Goal: Task Accomplishment & Management: Complete application form

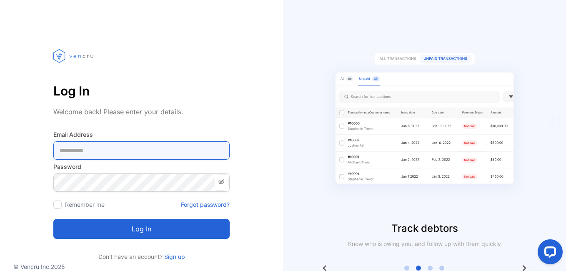
type Address-inputemail "**********"
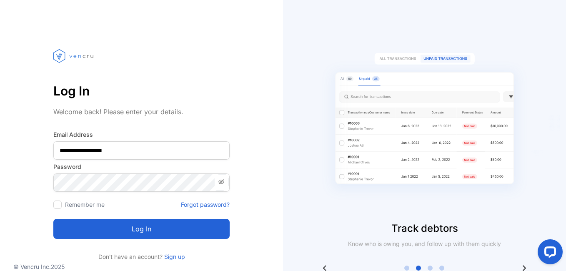
click at [134, 232] on button "Log in" at bounding box center [141, 229] width 176 height 20
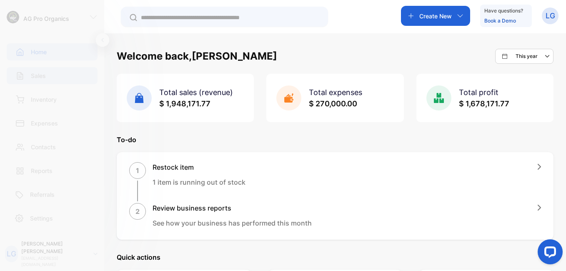
click at [41, 74] on p "Sales" at bounding box center [38, 75] width 15 height 9
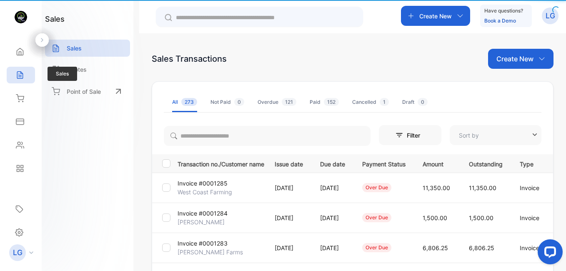
type input "**********"
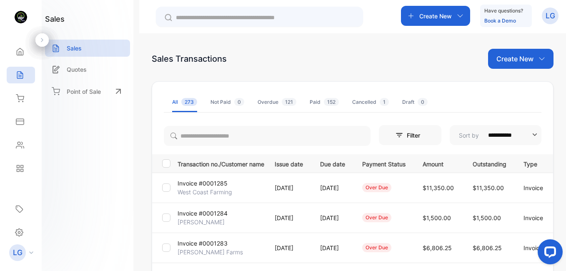
scroll to position [237, 0]
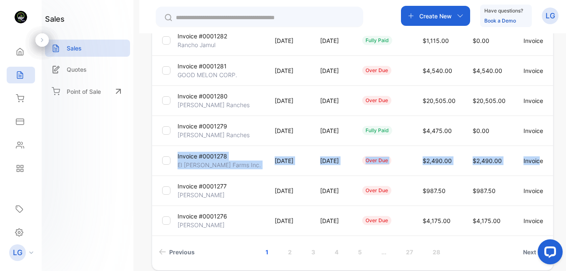
drag, startPoint x: 562, startPoint y: 156, endPoint x: 566, endPoint y: 142, distance: 14.4
click at [285, 142] on html "**********" at bounding box center [283, 160] width 566 height 321
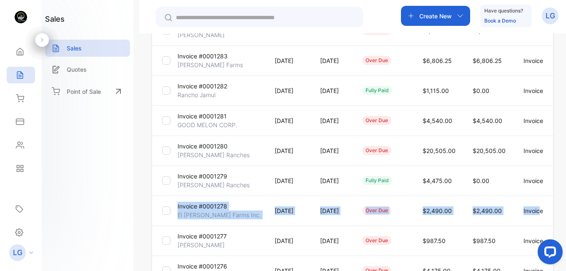
scroll to position [185, 0]
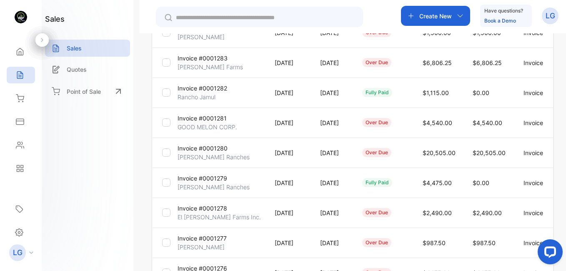
click at [271, 136] on td "[DATE]" at bounding box center [287, 123] width 45 height 30
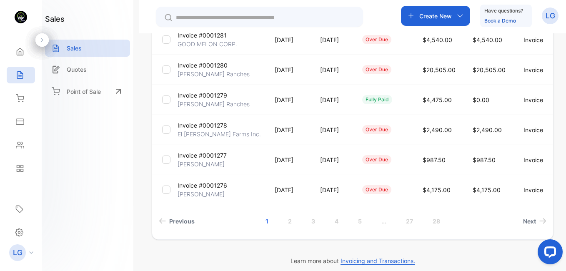
scroll to position [276, 0]
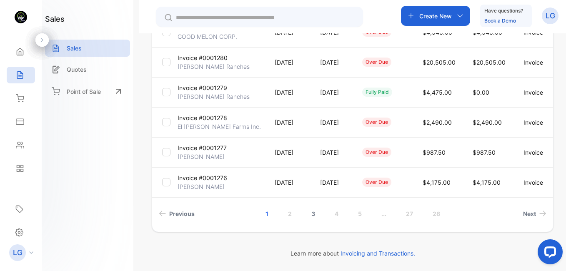
click at [285, 210] on link "3" at bounding box center [314, 213] width 24 height 15
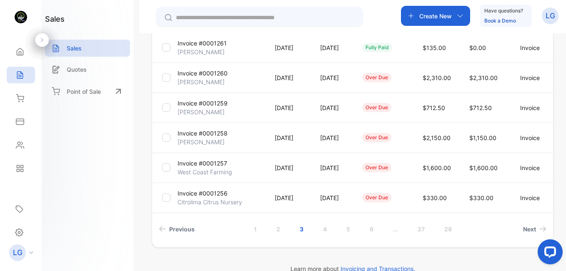
click at [207, 197] on p "Invoice #0001256" at bounding box center [203, 193] width 50 height 9
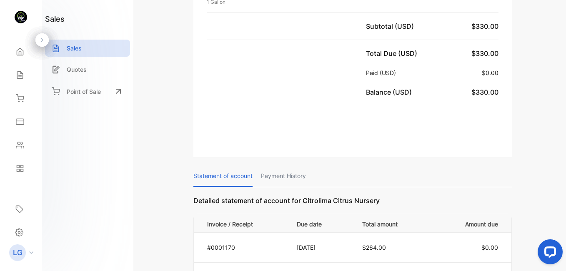
scroll to position [40, 0]
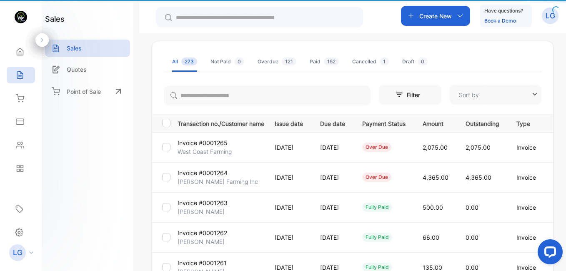
type input "**********"
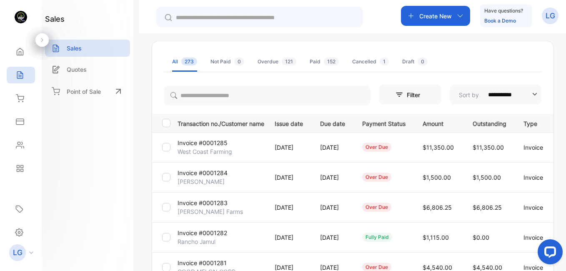
click at [285, 255] on html at bounding box center [548, 253] width 35 height 35
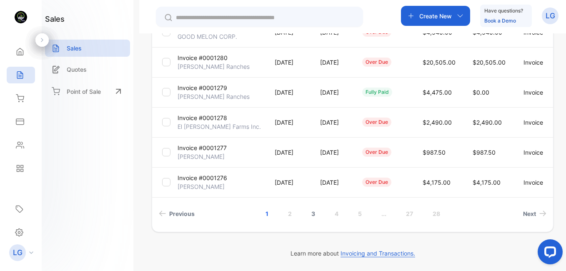
click at [285, 212] on link "3" at bounding box center [314, 213] width 24 height 15
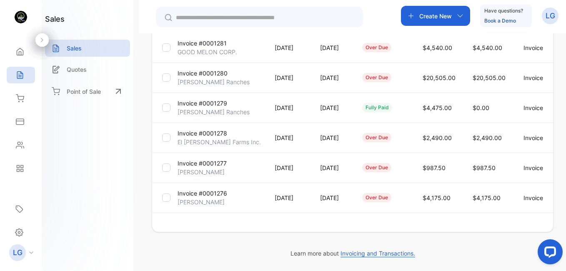
scroll to position [260, 0]
click at [285, 212] on td "[DATE]" at bounding box center [287, 198] width 45 height 30
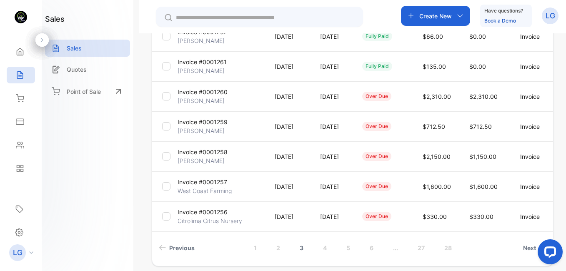
scroll to position [244, 0]
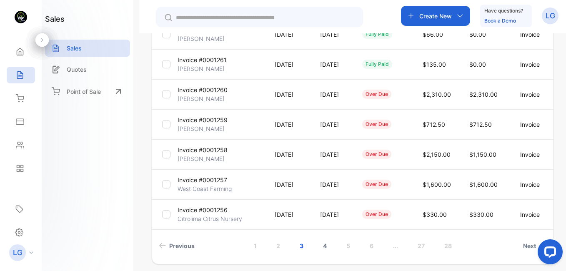
click at [285, 248] on link "4" at bounding box center [325, 245] width 24 height 15
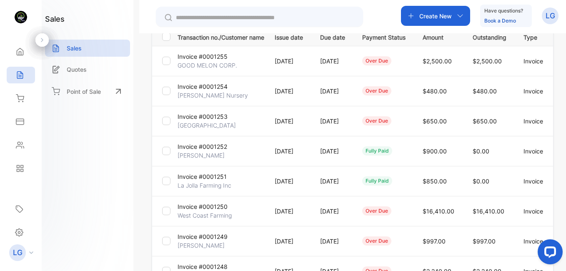
scroll to position [110, 0]
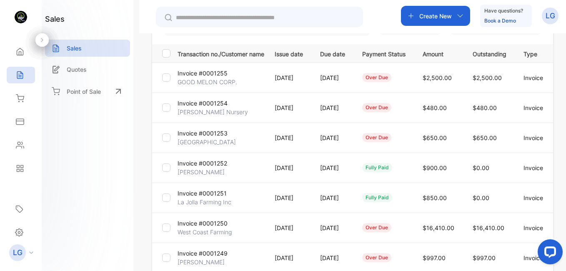
click at [191, 139] on p "[GEOGRAPHIC_DATA]" at bounding box center [207, 142] width 58 height 9
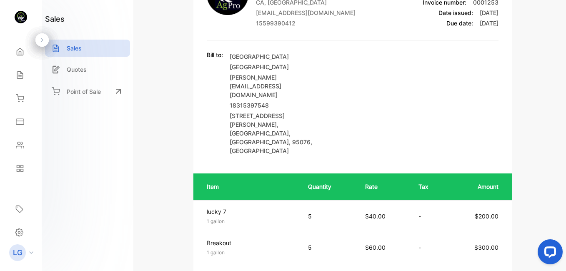
scroll to position [77, 0]
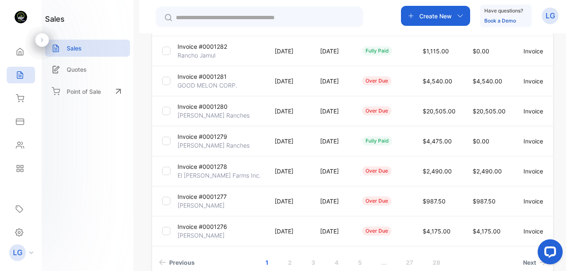
scroll to position [276, 0]
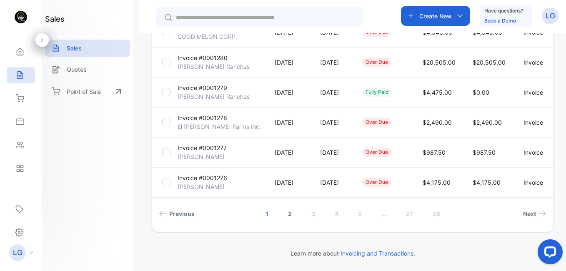
click at [285, 214] on link "2" at bounding box center [290, 213] width 24 height 15
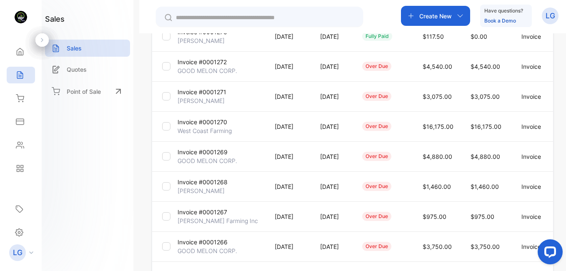
scroll to position [227, 0]
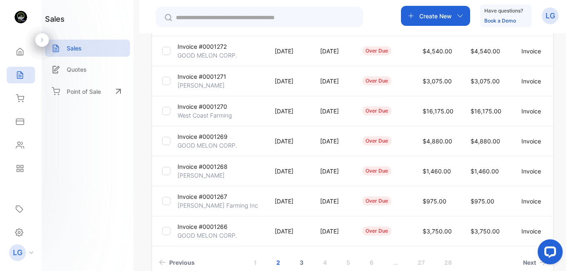
click at [285, 255] on link "3" at bounding box center [302, 262] width 24 height 15
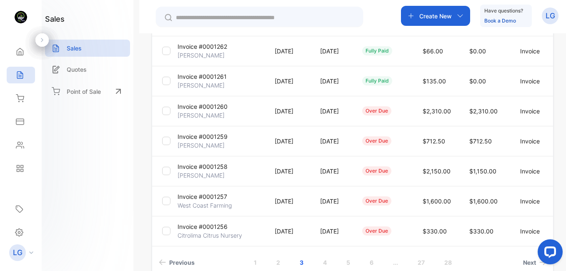
click at [221, 237] on p "Citrolima Citrus Nursery" at bounding box center [210, 235] width 65 height 9
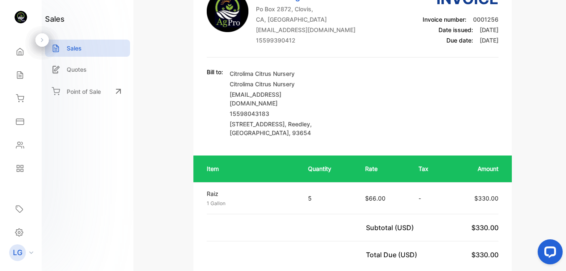
scroll to position [78, 0]
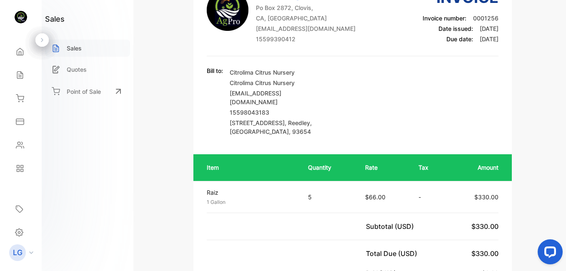
click at [65, 46] on div "Sales" at bounding box center [87, 48] width 85 height 17
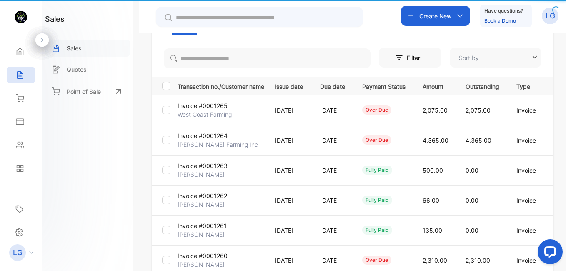
type input "**********"
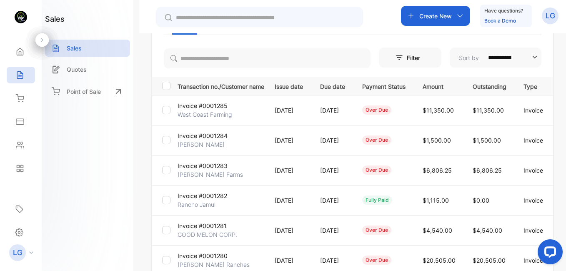
scroll to position [276, 0]
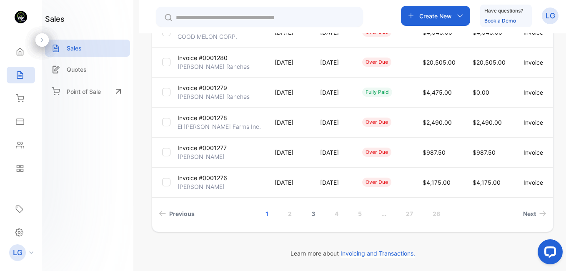
click at [285, 214] on link "3" at bounding box center [314, 213] width 24 height 15
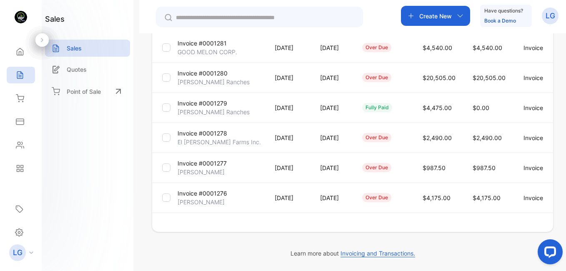
scroll to position [260, 0]
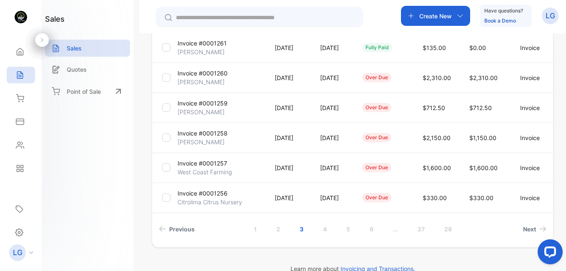
click at [196, 196] on p "Invoice #0001256" at bounding box center [203, 193] width 50 height 9
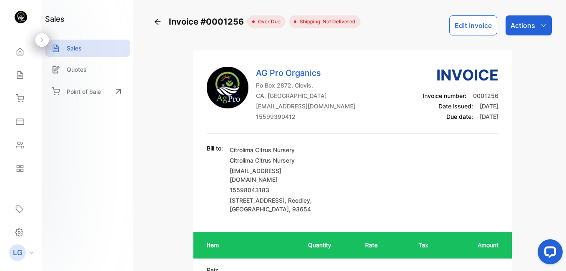
click at [154, 23] on icon at bounding box center [157, 22] width 8 height 8
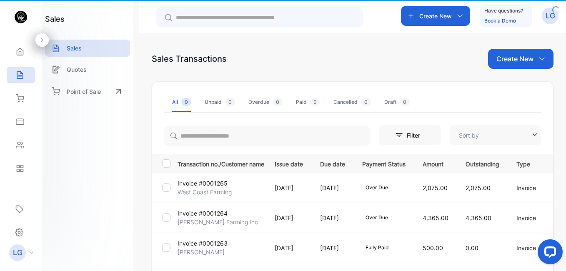
type input "**********"
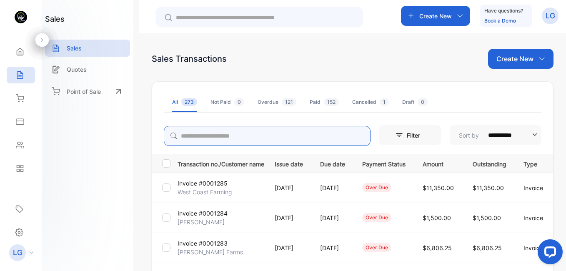
click at [215, 137] on input "search" at bounding box center [267, 136] width 207 height 20
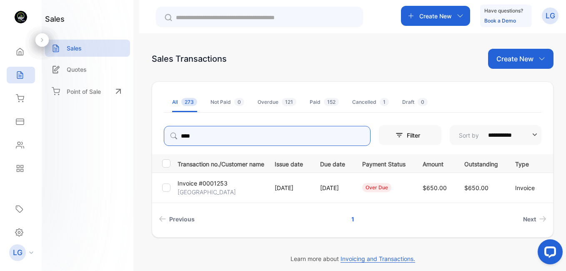
type input "****"
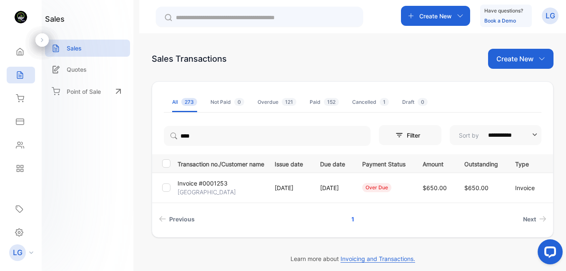
click at [223, 185] on p "Invoice #0001253" at bounding box center [203, 183] width 50 height 9
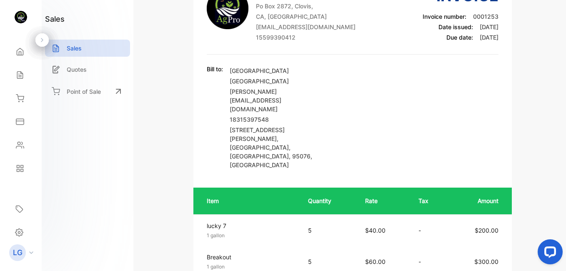
scroll to position [67, 0]
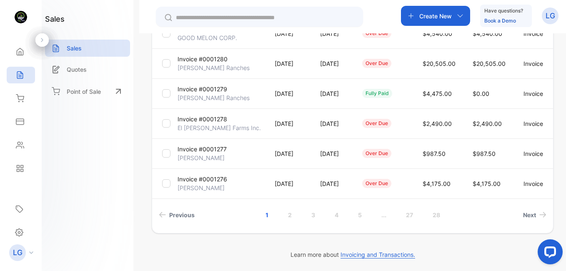
scroll to position [276, 0]
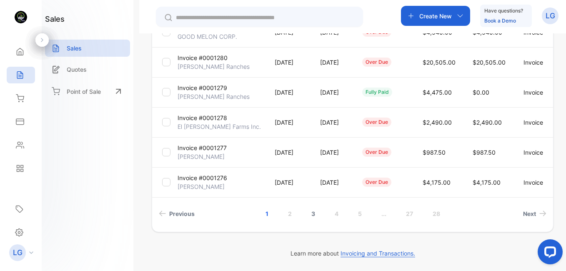
click at [285, 211] on link "3" at bounding box center [314, 213] width 24 height 15
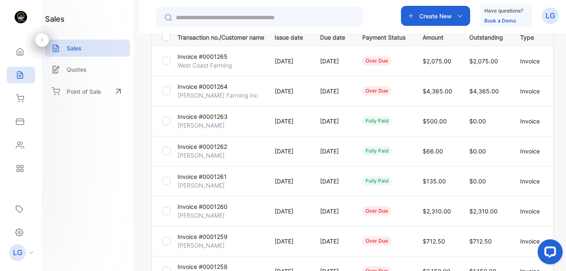
scroll to position [110, 0]
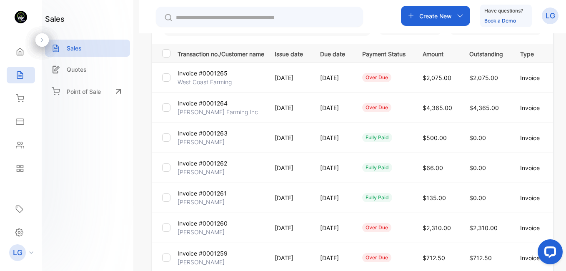
click at [213, 110] on p "[PERSON_NAME] Farming Inc" at bounding box center [218, 112] width 80 height 9
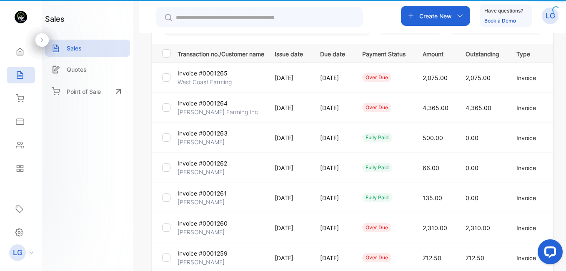
type input "**********"
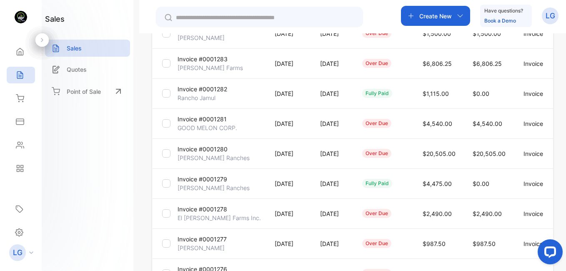
scroll to position [276, 0]
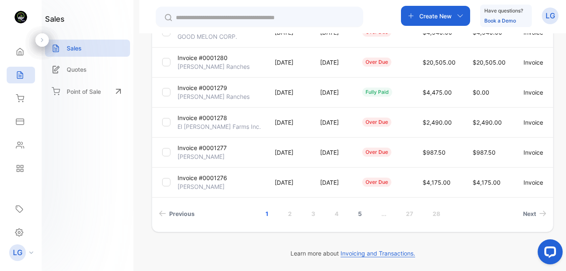
click at [285, 212] on link "5" at bounding box center [360, 213] width 24 height 15
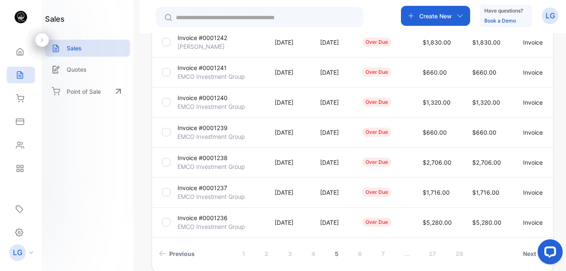
scroll to position [244, 0]
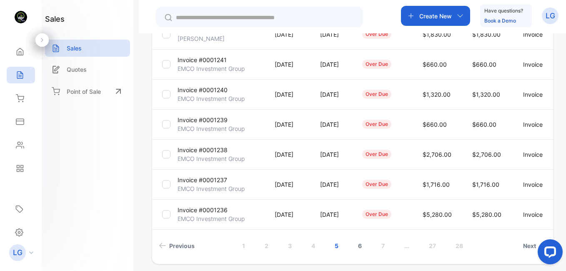
click at [285, 247] on link "6" at bounding box center [360, 245] width 24 height 15
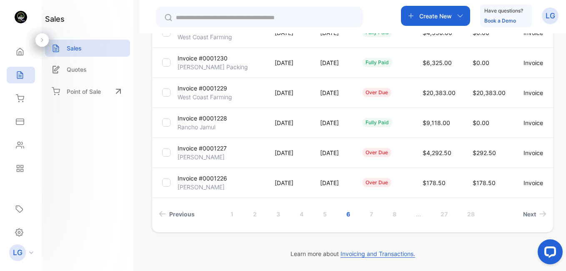
scroll to position [276, 0]
click at [74, 50] on p "Sales" at bounding box center [74, 48] width 15 height 9
click at [285, 213] on link "7" at bounding box center [371, 213] width 23 height 15
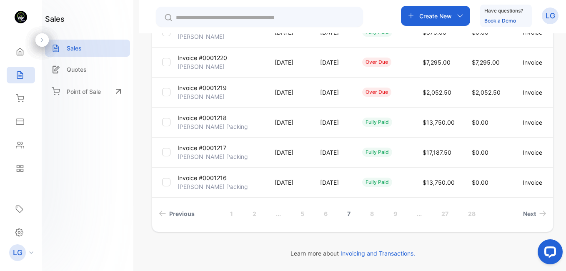
click at [285, 213] on link "8" at bounding box center [372, 213] width 24 height 15
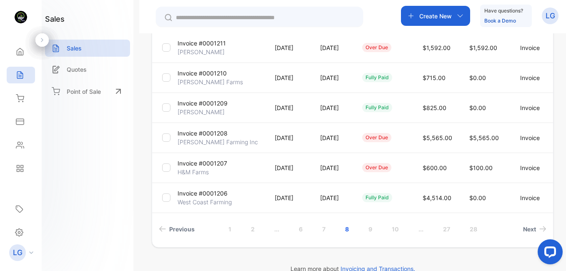
click at [187, 162] on p "Invoice #0001207" at bounding box center [203, 163] width 50 height 9
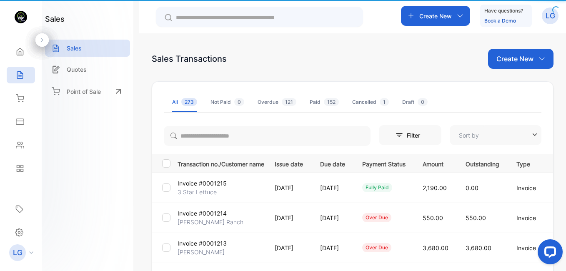
type input "**********"
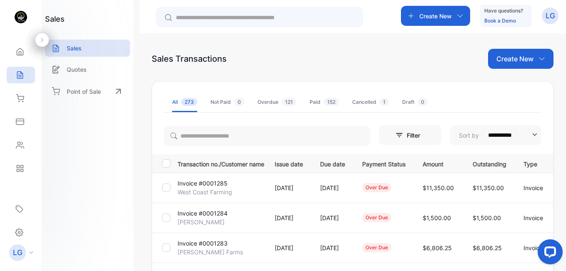
scroll to position [237, 0]
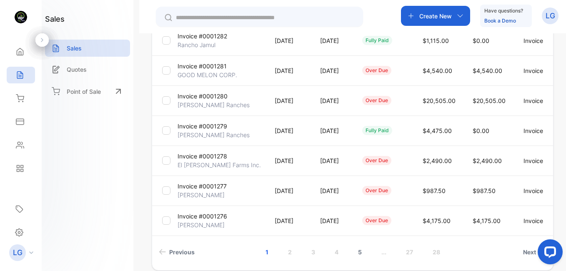
click at [285, 255] on link "5" at bounding box center [360, 251] width 24 height 15
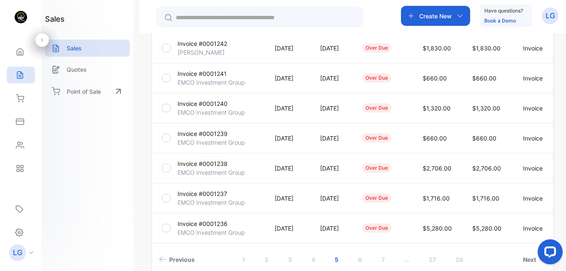
scroll to position [276, 0]
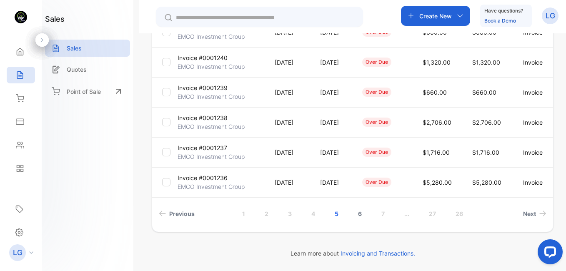
click at [285, 213] on link "6" at bounding box center [360, 213] width 24 height 15
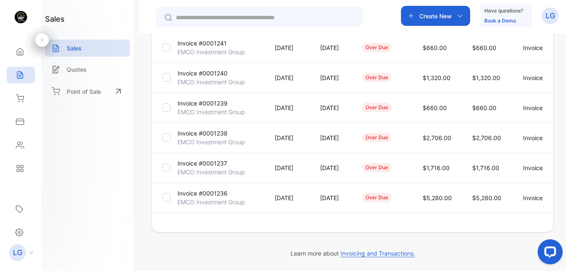
scroll to position [260, 0]
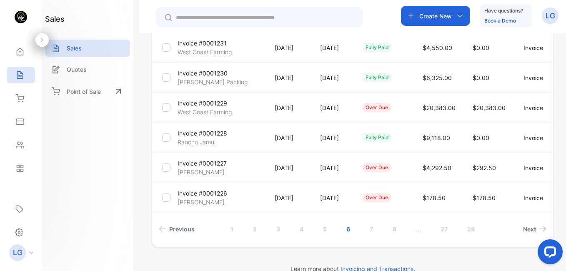
click at [206, 196] on p "Invoice #0001226" at bounding box center [203, 193] width 50 height 9
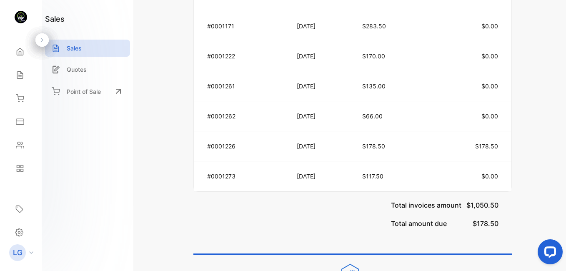
scroll to position [520, 0]
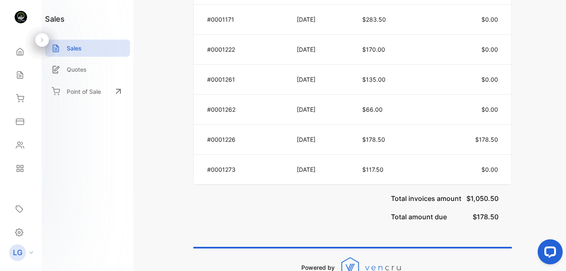
drag, startPoint x: 566, startPoint y: 179, endPoint x: 35, endPoint y: 4, distance: 559.4
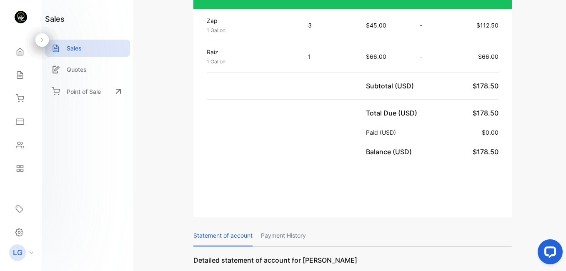
scroll to position [203, 0]
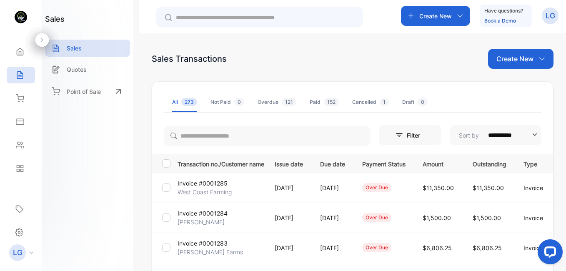
click at [270, 100] on div "Overdue 121" at bounding box center [277, 102] width 39 height 8
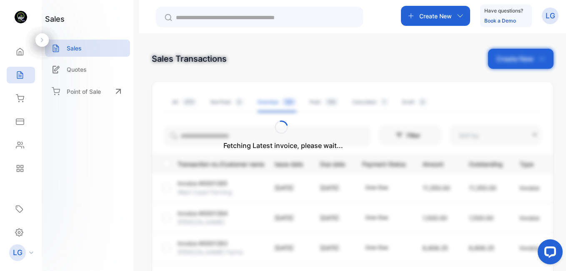
type input "**********"
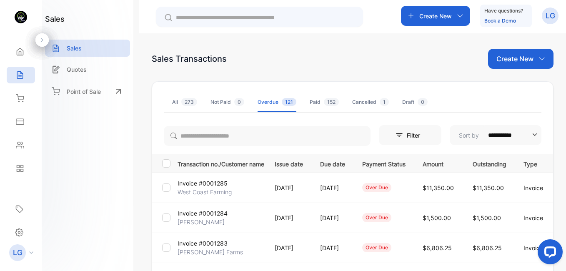
scroll to position [237, 0]
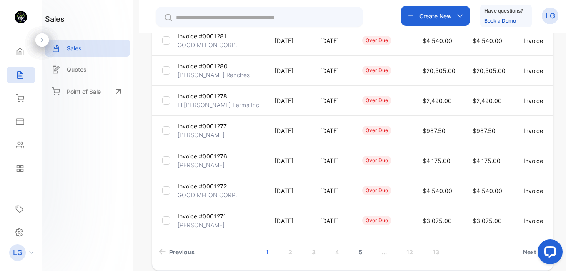
click at [285, 253] on link "5" at bounding box center [361, 251] width 24 height 15
click at [285, 254] on link "6" at bounding box center [361, 251] width 24 height 15
click at [198, 160] on p "Invoice #0001200" at bounding box center [203, 156] width 50 height 9
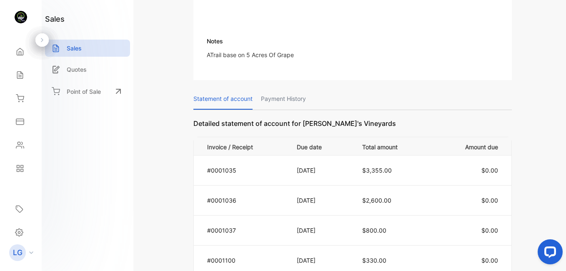
scroll to position [729, 0]
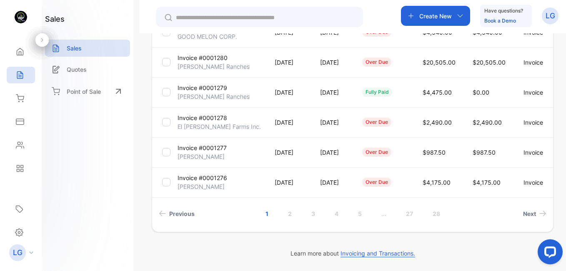
scroll to position [39, 0]
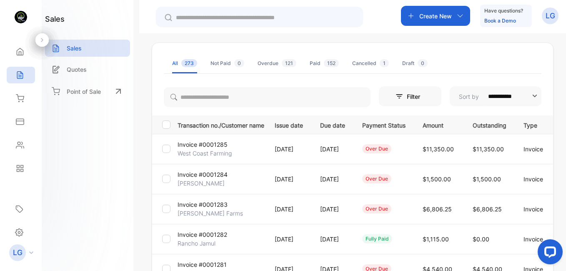
click at [279, 63] on div "Overdue 121" at bounding box center [277, 64] width 39 height 8
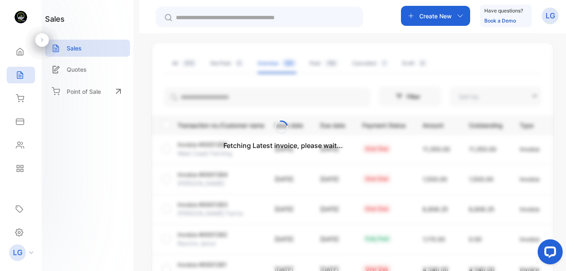
type input "**********"
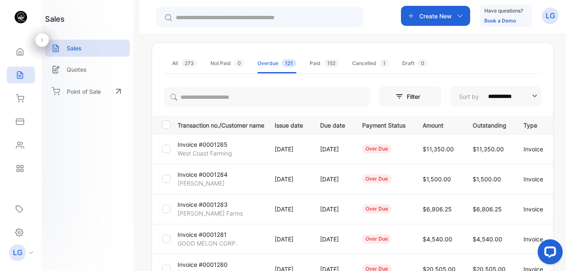
click at [285, 195] on div "**********" at bounding box center [352, 168] width 427 height 271
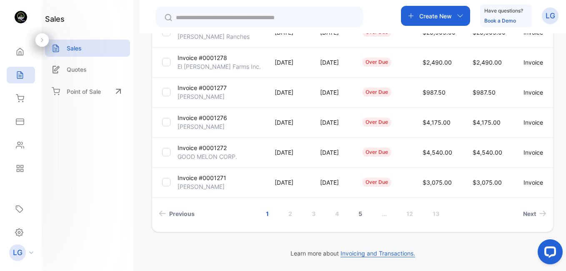
click at [285, 212] on link "5" at bounding box center [361, 213] width 24 height 15
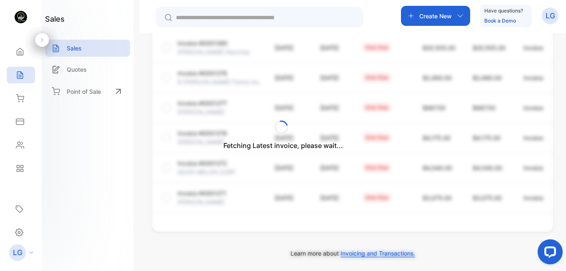
scroll to position [260, 0]
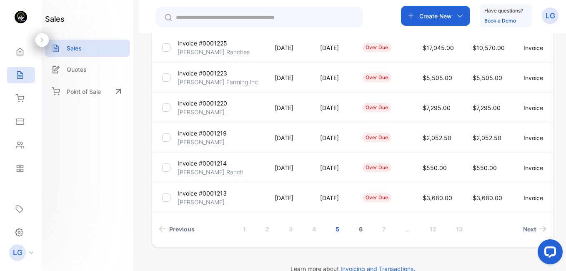
click at [285, 231] on link "6" at bounding box center [361, 228] width 24 height 15
click at [285, 229] on link "7" at bounding box center [372, 228] width 23 height 15
click at [285, 230] on link "8" at bounding box center [373, 228] width 24 height 15
click at [285, 230] on link "9" at bounding box center [371, 228] width 24 height 15
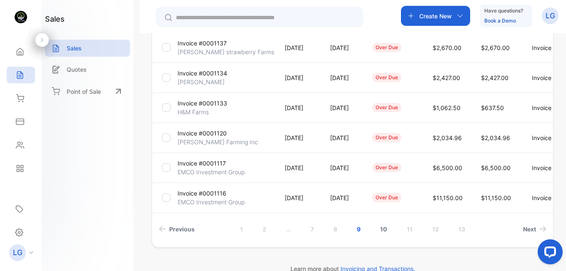
click at [285, 231] on link "10" at bounding box center [383, 228] width 27 height 15
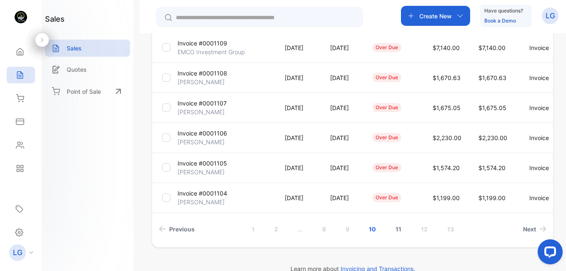
click at [285, 232] on link "11" at bounding box center [399, 228] width 26 height 15
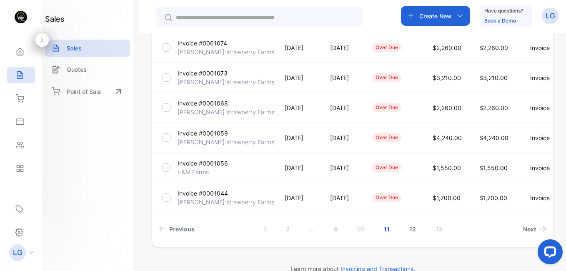
click at [285, 229] on link "12" at bounding box center [413, 228] width 27 height 15
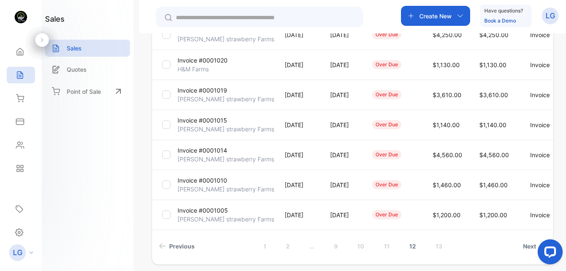
scroll to position [244, 0]
click at [285, 243] on link "13" at bounding box center [439, 245] width 27 height 15
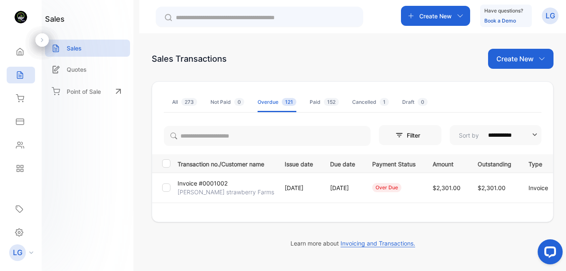
scroll to position [0, 0]
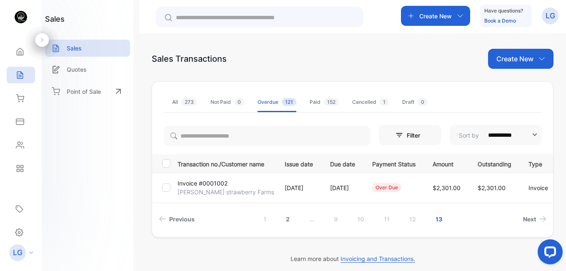
click at [284, 218] on link "2" at bounding box center [288, 218] width 24 height 15
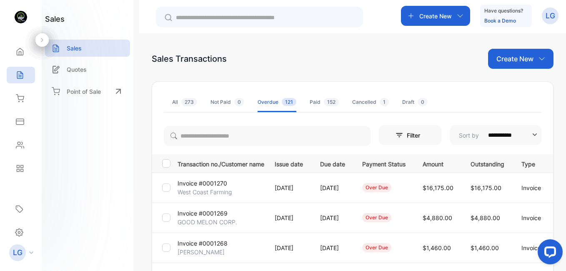
scroll to position [237, 0]
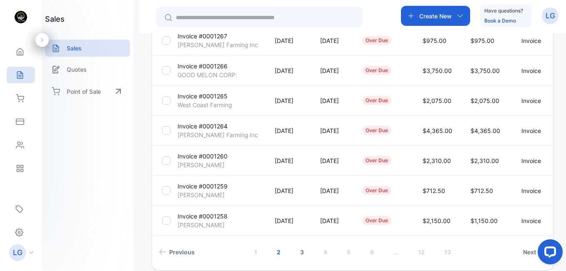
click at [285, 255] on link "3" at bounding box center [302, 251] width 24 height 15
click at [200, 47] on p "[PERSON_NAME] Nursery" at bounding box center [213, 44] width 70 height 9
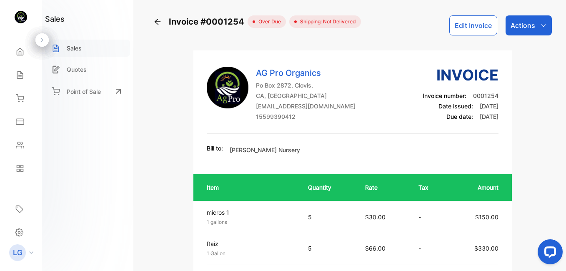
click at [99, 48] on div "Sales" at bounding box center [87, 48] width 85 height 17
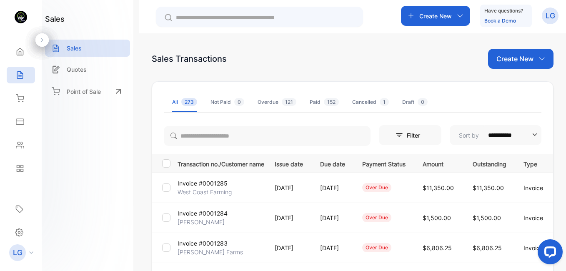
click at [285, 23] on div "Create New" at bounding box center [435, 16] width 69 height 20
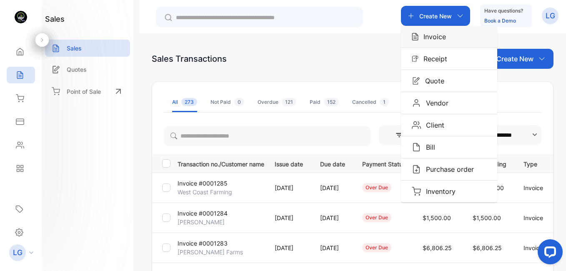
click at [285, 36] on p "Invoice" at bounding box center [433, 37] width 28 height 10
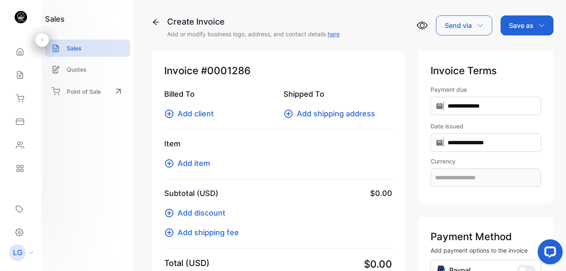
type input "**********"
click at [188, 109] on span "Add client" at bounding box center [196, 113] width 36 height 11
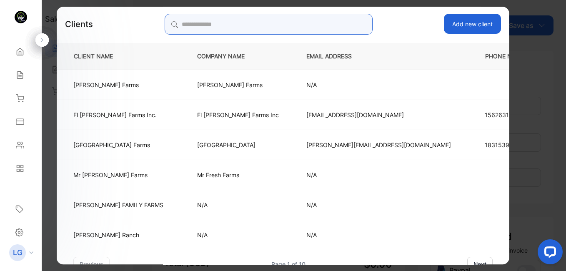
click at [263, 23] on input "search" at bounding box center [269, 24] width 208 height 21
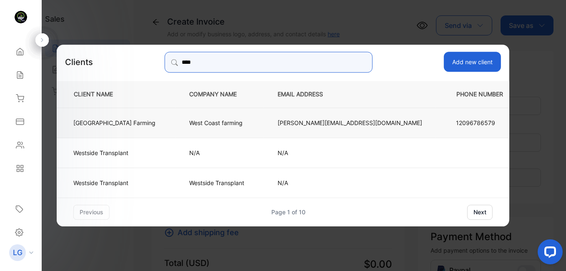
type input "****"
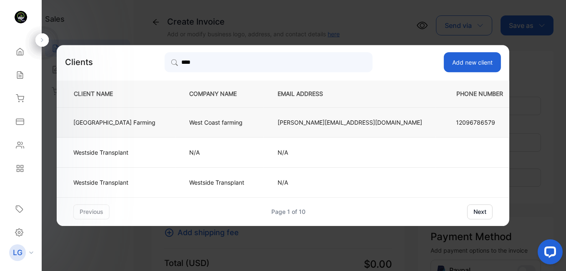
click at [143, 123] on p "West Coast Farming" at bounding box center [114, 122] width 82 height 9
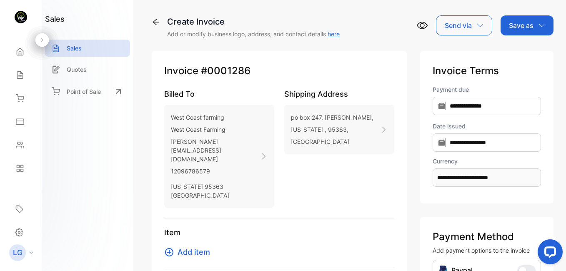
click at [206, 246] on span "Add item" at bounding box center [194, 251] width 33 height 11
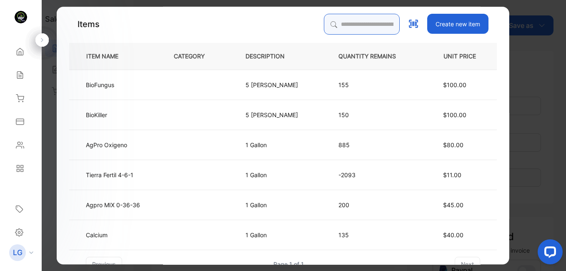
click at [285, 20] on input "search" at bounding box center [362, 24] width 76 height 21
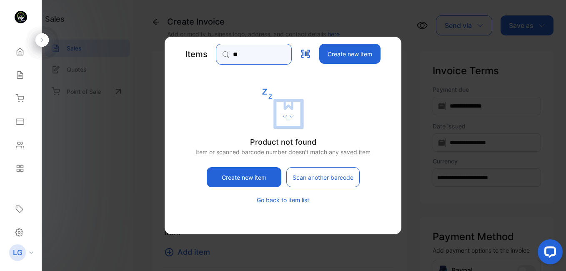
type input "*"
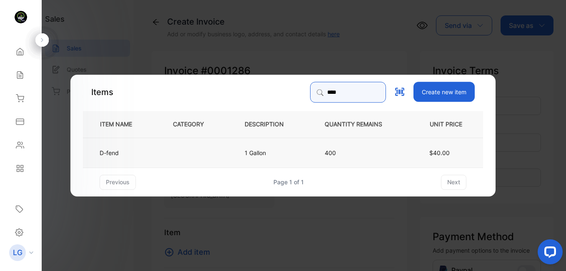
type input "****"
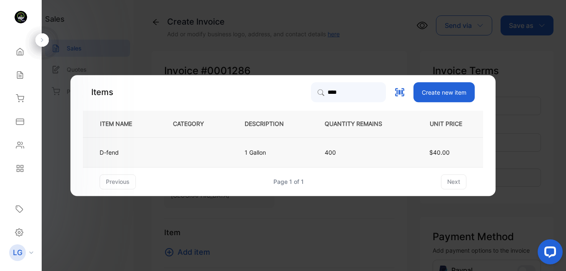
click at [226, 158] on td at bounding box center [195, 152] width 72 height 30
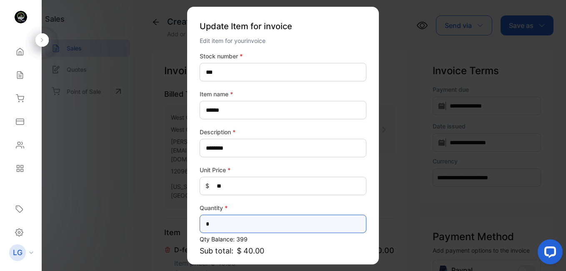
click at [222, 224] on input "*" at bounding box center [283, 224] width 167 height 18
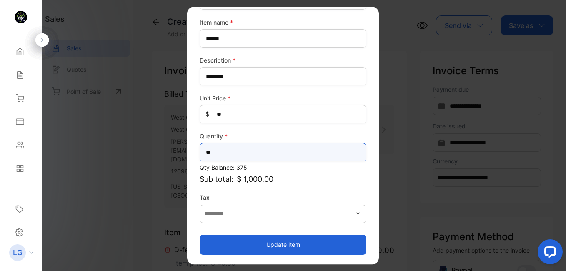
scroll to position [72, 0]
type input "**"
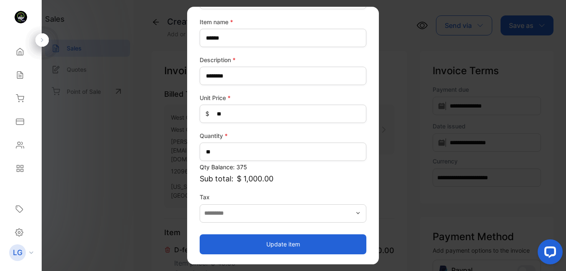
click at [285, 245] on button "Update item" at bounding box center [283, 244] width 167 height 20
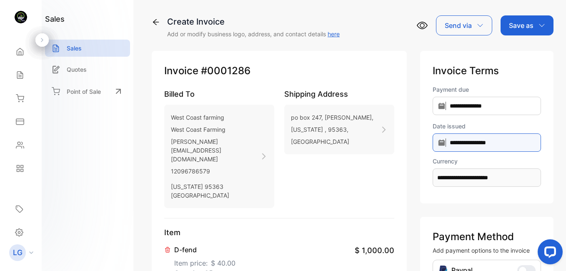
click at [285, 148] on input "**********" at bounding box center [487, 142] width 108 height 18
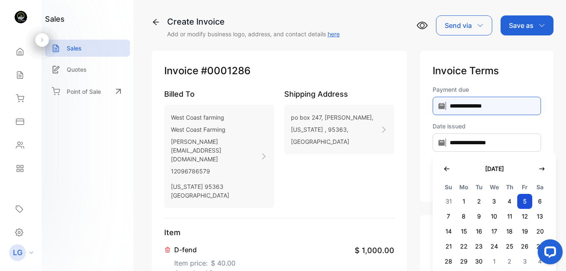
click at [285, 101] on input "**********" at bounding box center [487, 106] width 108 height 18
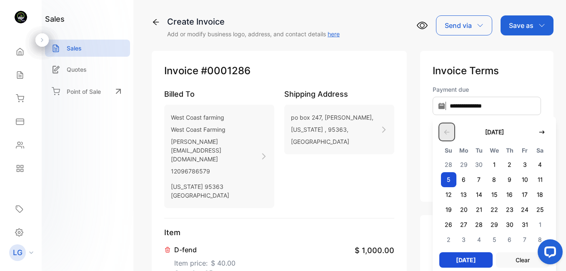
click at [285, 131] on icon "button" at bounding box center [447, 132] width 7 height 7
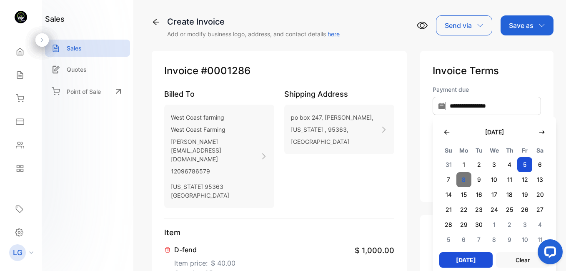
click at [285, 178] on span "8" at bounding box center [464, 179] width 15 height 15
type input "**********"
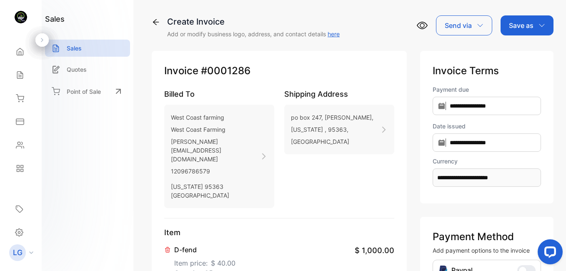
scroll to position [237, 0]
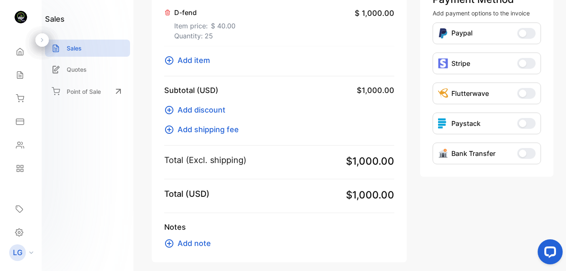
click at [196, 55] on span "Add item" at bounding box center [194, 60] width 33 height 11
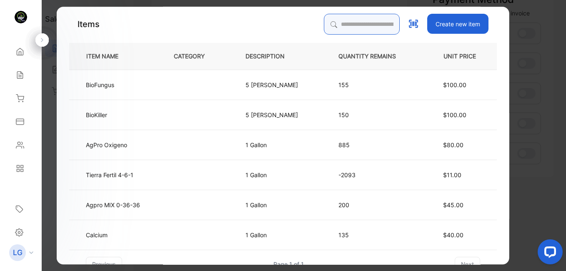
click at [285, 30] on input "search" at bounding box center [362, 24] width 76 height 21
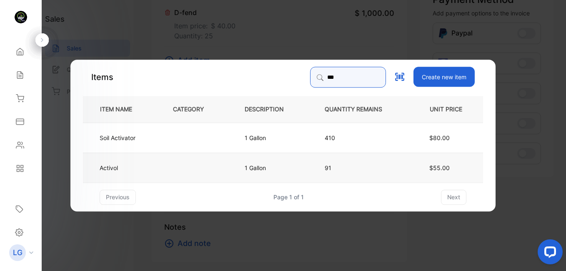
type input "***"
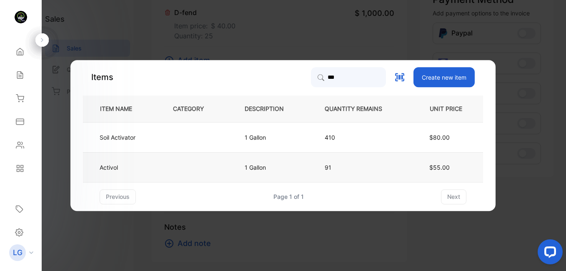
click at [190, 171] on td at bounding box center [195, 167] width 72 height 30
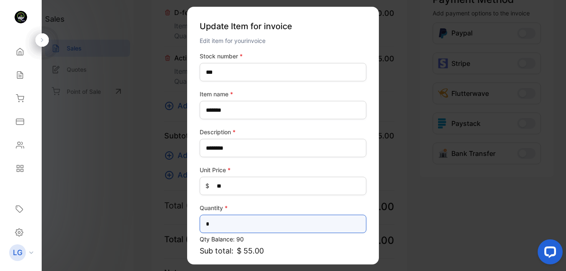
click at [221, 221] on input "*" at bounding box center [283, 224] width 167 height 18
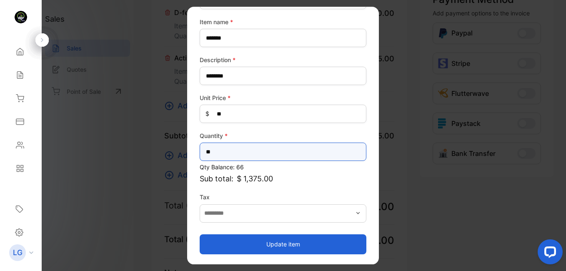
type input "**"
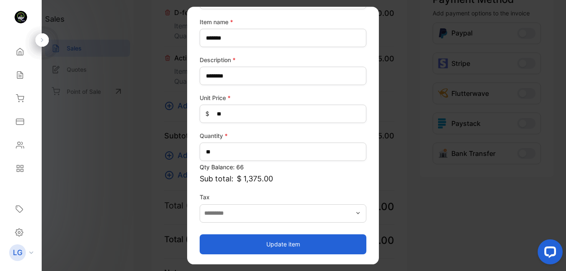
click at [285, 245] on button "Update item" at bounding box center [283, 244] width 167 height 20
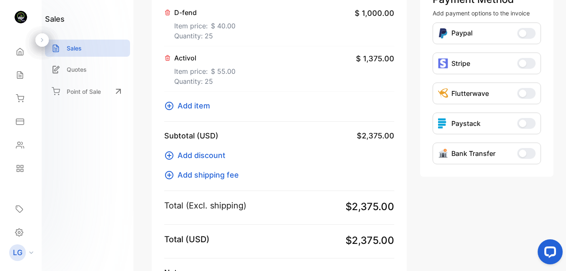
click at [285, 104] on div "**********" at bounding box center [352, 135] width 427 height 271
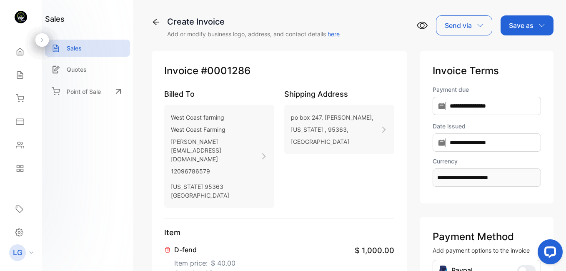
click at [285, 27] on p "Save as" at bounding box center [521, 25] width 25 height 10
click at [285, 57] on div "Invoice" at bounding box center [525, 53] width 48 height 17
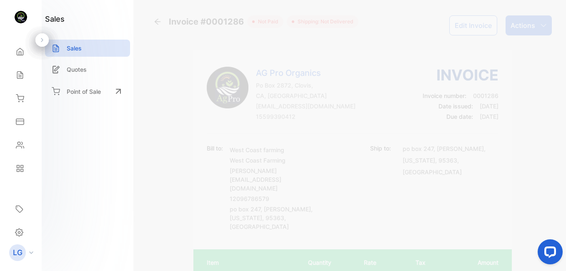
click at [285, 19] on div "Actions" at bounding box center [529, 25] width 46 height 20
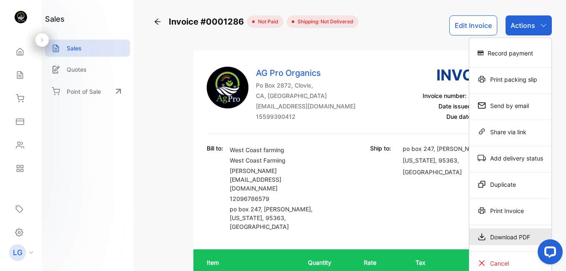
click at [285, 231] on div "Download PDF" at bounding box center [511, 237] width 82 height 17
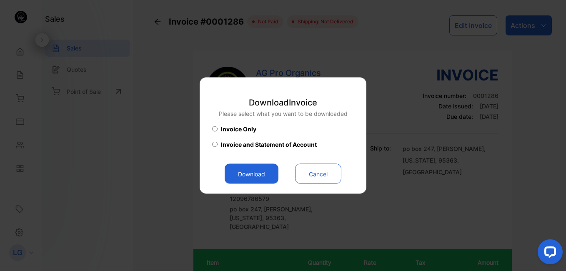
click at [264, 174] on button "Download" at bounding box center [252, 174] width 54 height 20
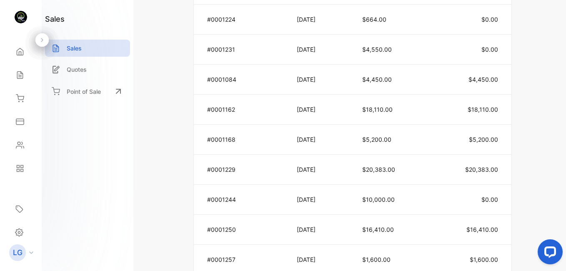
scroll to position [882, 0]
